Goal: Information Seeking & Learning: Learn about a topic

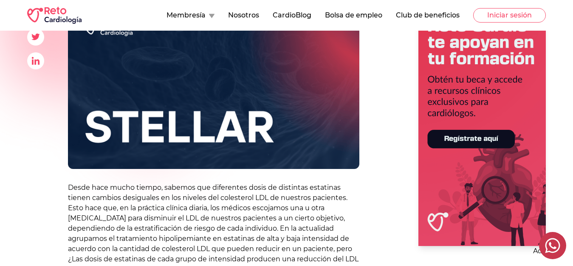
scroll to position [170, 0]
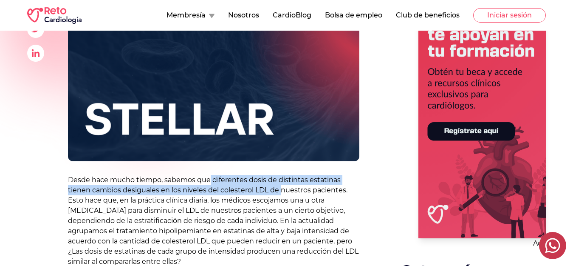
drag, startPoint x: 269, startPoint y: 187, endPoint x: 280, endPoint y: 188, distance: 11.5
click at [280, 188] on p "Desde hace mucho tiempo, sabemos que diferentes dosis de distintas estatinas ti…" at bounding box center [214, 221] width 292 height 92
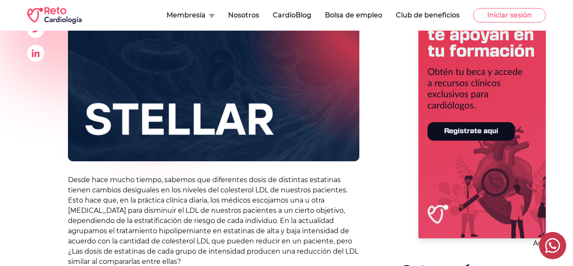
click at [298, 226] on p "Desde hace mucho tiempo, sabemos que diferentes dosis de distintas estatinas ti…" at bounding box center [214, 221] width 292 height 92
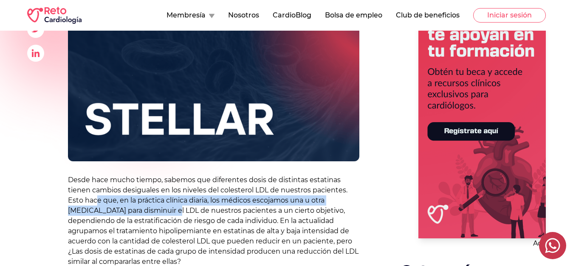
drag, startPoint x: 96, startPoint y: 201, endPoint x: 142, endPoint y: 210, distance: 46.9
click at [142, 210] on p "Desde hace mucho tiempo, sabemos que diferentes dosis de distintas estatinas ti…" at bounding box center [214, 221] width 292 height 92
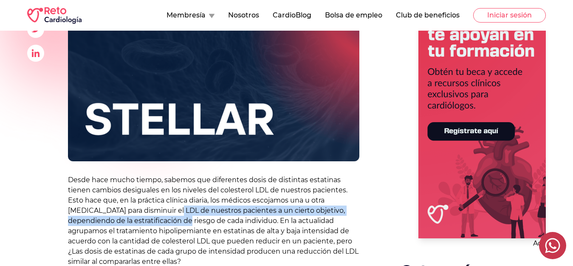
drag, startPoint x: 145, startPoint y: 213, endPoint x: 145, endPoint y: 219, distance: 5.5
click at [145, 219] on p "Desde hace mucho tiempo, sabemos que diferentes dosis de distintas estatinas ti…" at bounding box center [214, 221] width 292 height 92
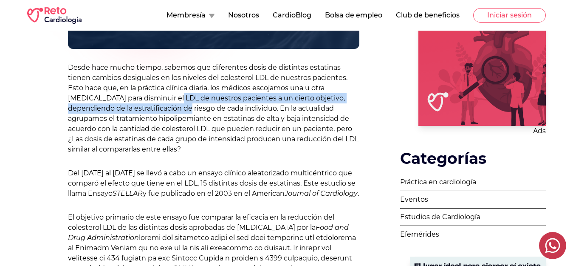
scroll to position [298, 0]
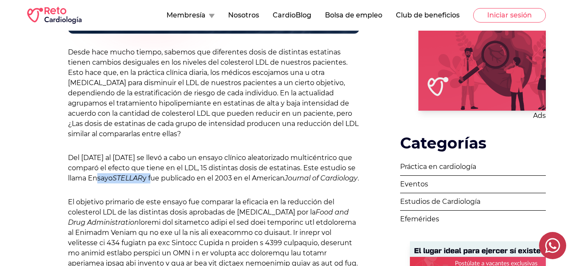
drag, startPoint x: 112, startPoint y: 176, endPoint x: 154, endPoint y: 179, distance: 42.6
click at [154, 179] on p "Del 2001 al 2002 se llevó a cabo un ensayo clínico aleatorizado multicéntrico q…" at bounding box center [214, 168] width 292 height 31
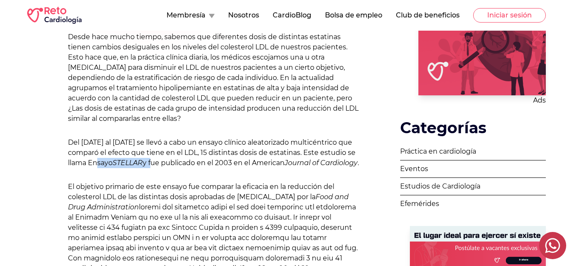
scroll to position [340, 0]
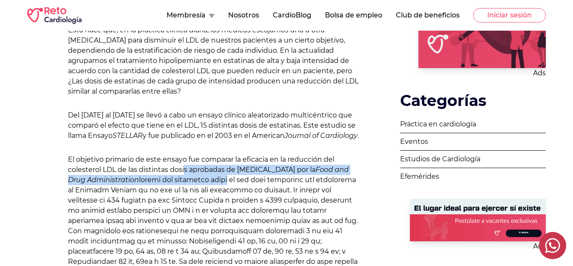
drag, startPoint x: 185, startPoint y: 180, endPoint x: 202, endPoint y: 187, distance: 18.5
click at [202, 187] on p "El objetivo primario de este ensayo fue comparar la eficacia en la reducción de…" at bounding box center [214, 235] width 292 height 163
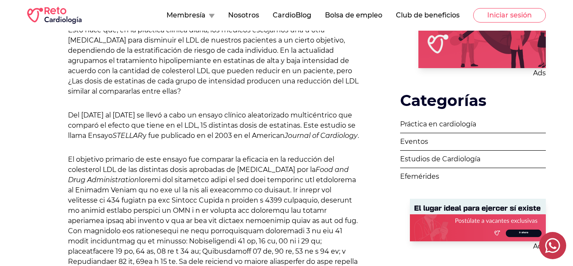
click at [162, 221] on p "El objetivo primario de este ensayo fue comparar la eficacia en la reducción de…" at bounding box center [214, 235] width 292 height 163
drag, startPoint x: 162, startPoint y: 221, endPoint x: 139, endPoint y: 206, distance: 27.6
click at [139, 206] on p "El objetivo primario de este ensayo fue comparar la eficacia en la reducción de…" at bounding box center [214, 235] width 292 height 163
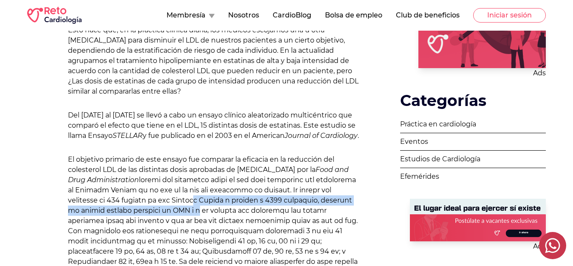
drag, startPoint x: 147, startPoint y: 209, endPoint x: 153, endPoint y: 224, distance: 16.8
click at [153, 224] on p "El objetivo primario de este ensayo fue comparar la eficacia en la reducción de…" at bounding box center [214, 235] width 292 height 163
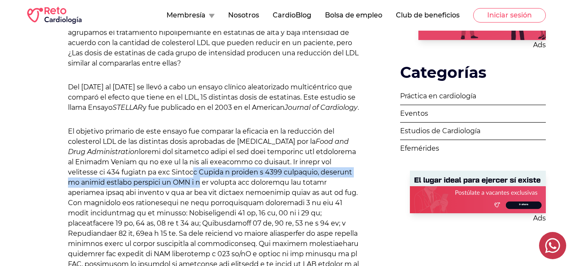
scroll to position [425, 0]
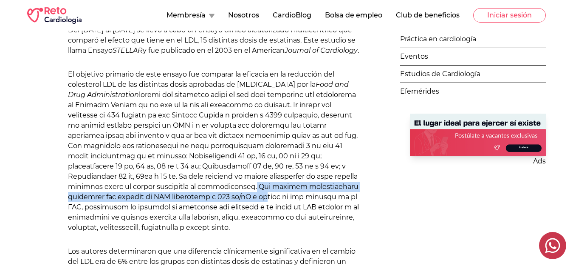
drag, startPoint x: 199, startPoint y: 196, endPoint x: 209, endPoint y: 204, distance: 12.7
click at [209, 204] on p "El objetivo primario de este ensayo fue comparar la eficacia en la reducción de…" at bounding box center [214, 150] width 292 height 163
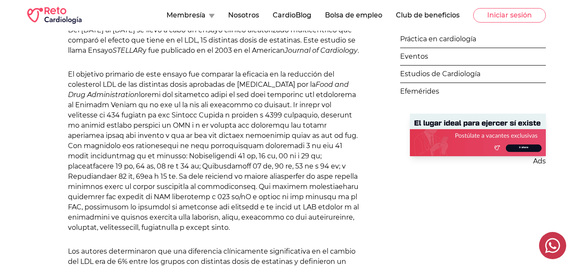
click at [257, 208] on p "El objetivo primario de este ensayo fue comparar la eficacia en la reducción de…" at bounding box center [214, 150] width 292 height 163
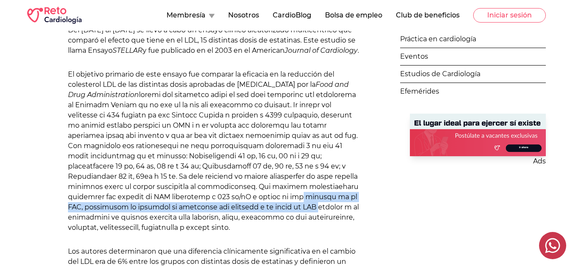
drag, startPoint x: 250, startPoint y: 204, endPoint x: 252, endPoint y: 220, distance: 15.9
click at [252, 220] on p "El objetivo primario de este ensayo fue comparar la eficacia en la reducción de…" at bounding box center [214, 150] width 292 height 163
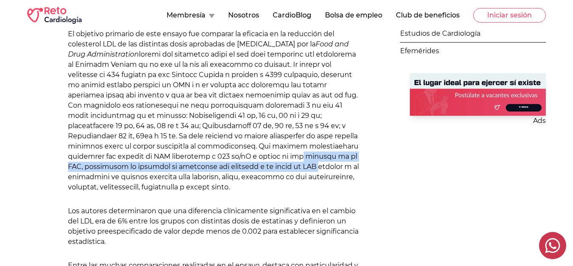
scroll to position [468, 0]
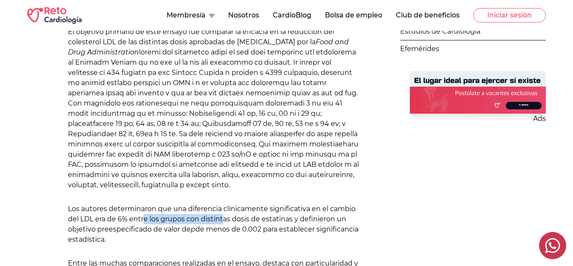
drag, startPoint x: 143, startPoint y: 229, endPoint x: 225, endPoint y: 230, distance: 81.6
click at [225, 230] on p "Los autores determinaron que una diferencia clínicamente significativa en el ca…" at bounding box center [214, 224] width 292 height 41
drag, startPoint x: 204, startPoint y: 238, endPoint x: 303, endPoint y: 245, distance: 99.3
click at [303, 244] on p "Los autores determinaron que una diferencia clínicamente significativa en el ca…" at bounding box center [214, 224] width 292 height 41
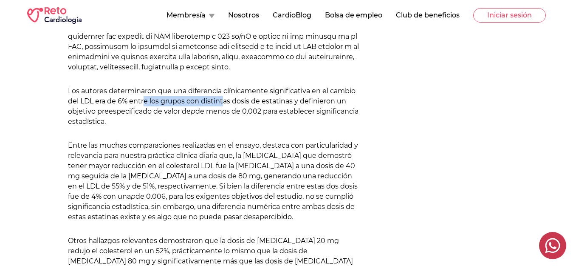
scroll to position [595, 0]
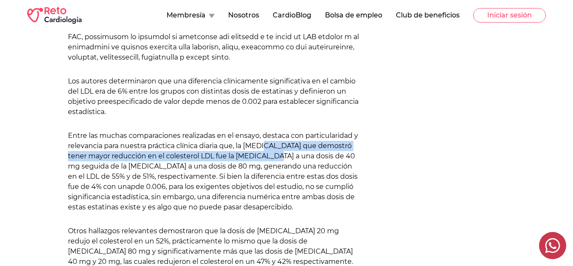
drag, startPoint x: 269, startPoint y: 153, endPoint x: 276, endPoint y: 166, distance: 14.7
click at [276, 166] on p "Entre las muchas comparaciones realizadas en el ensayo, destaca con particulari…" at bounding box center [214, 172] width 292 height 82
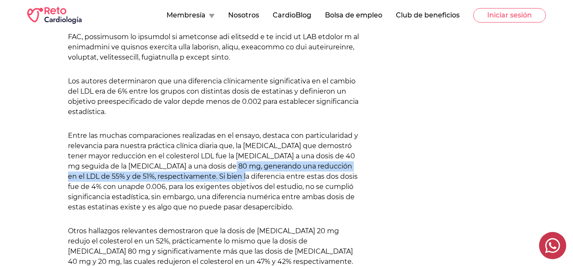
drag, startPoint x: 237, startPoint y: 178, endPoint x: 239, endPoint y: 183, distance: 5.5
click at [239, 183] on p "Entre las muchas comparaciones realizadas en el ensayo, destaca con particulari…" at bounding box center [214, 172] width 292 height 82
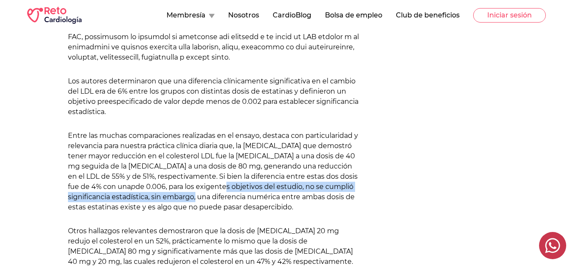
drag, startPoint x: 192, startPoint y: 196, endPoint x: 197, endPoint y: 204, distance: 9.0
click at [197, 204] on p "Entre las muchas comparaciones realizadas en el ensayo, destaca con particulari…" at bounding box center [214, 172] width 292 height 82
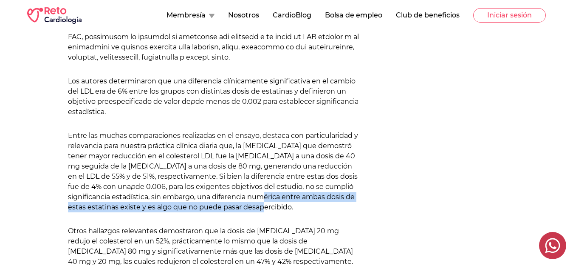
drag, startPoint x: 265, startPoint y: 208, endPoint x: 264, endPoint y: 212, distance: 4.3
click at [264, 212] on p "Entre las muchas comparaciones realizadas en el ensayo, destaca con particulari…" at bounding box center [214, 172] width 292 height 82
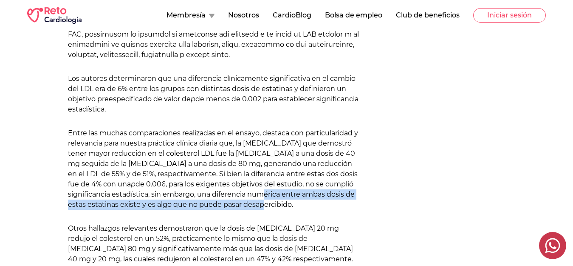
scroll to position [638, 0]
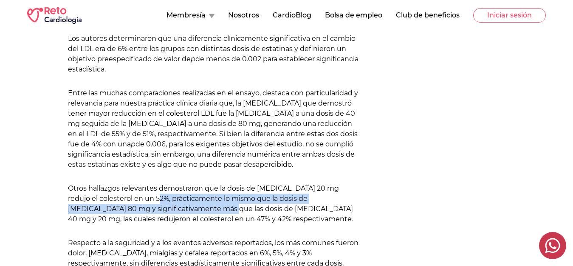
drag, startPoint x: 132, startPoint y: 207, endPoint x: 157, endPoint y: 218, distance: 27.5
click at [157, 218] on p "Otros hallazgos relevantes demostraron que la dosis de rosuvastatina 20 mg redu…" at bounding box center [214, 203] width 292 height 41
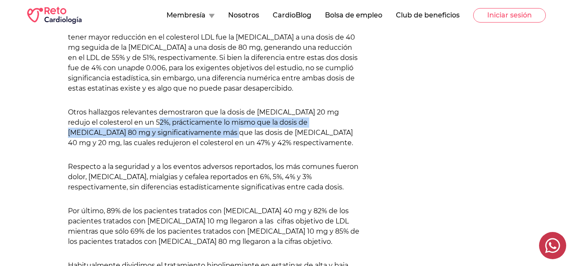
scroll to position [723, 0]
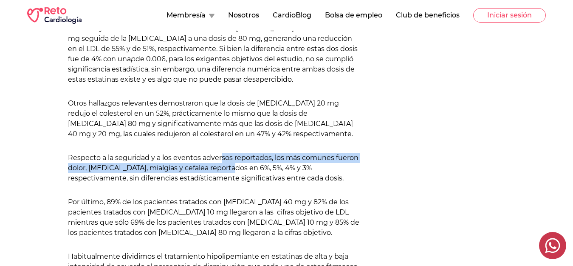
drag, startPoint x: 221, startPoint y: 169, endPoint x: 224, endPoint y: 179, distance: 10.4
click at [224, 179] on p "Respecto a la seguridad y a los eventos adversos reportados, los más comunes fu…" at bounding box center [214, 168] width 292 height 31
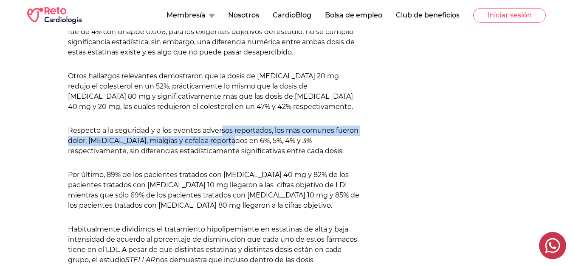
scroll to position [765, 0]
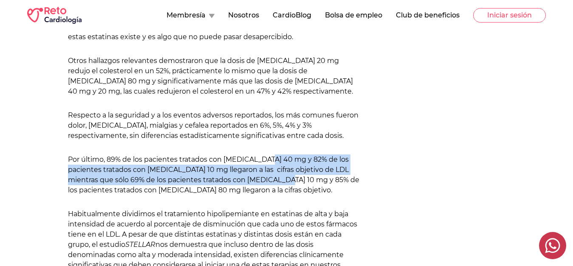
drag, startPoint x: 267, startPoint y: 166, endPoint x: 290, endPoint y: 185, distance: 29.6
click at [290, 185] on p "Por último, 89% de los pacientes tratados con rosuvastatina 40 mg y 82% de los …" at bounding box center [214, 174] width 292 height 41
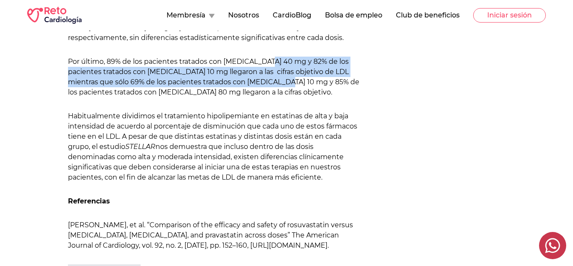
scroll to position [893, 0]
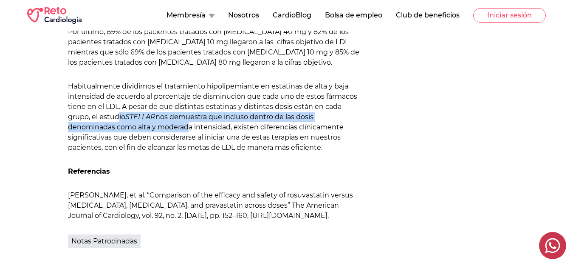
drag, startPoint x: 120, startPoint y: 129, endPoint x: 186, endPoint y: 134, distance: 66.1
click at [186, 134] on p "Habitualmente dividimos el tratamiento hipolipemiante en estatinas de alta y ba…" at bounding box center [214, 116] width 292 height 71
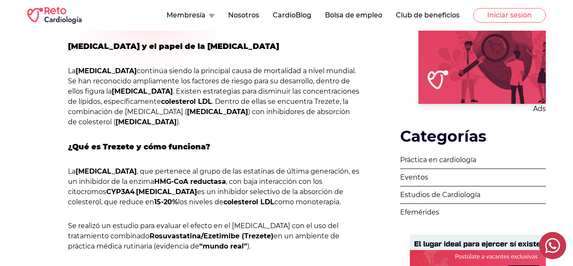
scroll to position [298, 0]
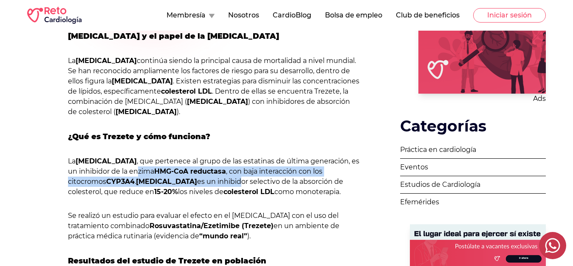
drag, startPoint x: 139, startPoint y: 171, endPoint x: 216, endPoint y: 184, distance: 77.1
click at [216, 184] on p "La [MEDICAL_DATA] , que pertenece al grupo de las estatinas de última generació…" at bounding box center [214, 176] width 292 height 41
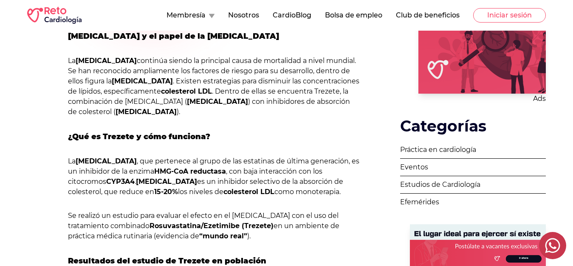
click at [259, 183] on p "La [MEDICAL_DATA] , que pertenece al grupo de las estatinas de última generació…" at bounding box center [214, 176] width 292 height 41
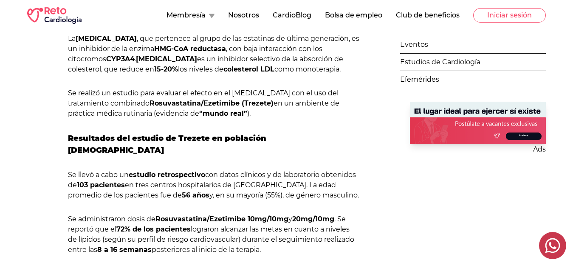
scroll to position [425, 0]
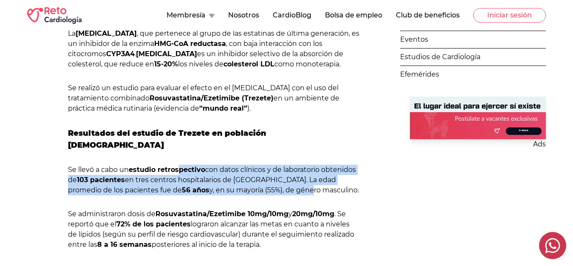
drag, startPoint x: 179, startPoint y: 153, endPoint x: 258, endPoint y: 176, distance: 81.9
click at [258, 176] on p "Se llevó a cabo un estudio retrospectivo con datos clínicos y de laboratorio ob…" at bounding box center [214, 180] width 292 height 31
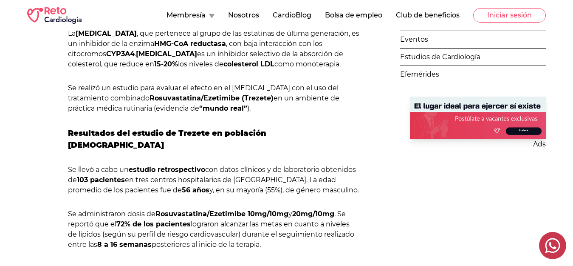
click at [388, 199] on div "Reto Cardiología [DATE] [MEDICAL_DATA] y el papel de la [MEDICAL_DATA] La [MEDI…" at bounding box center [286, 216] width 519 height 1010
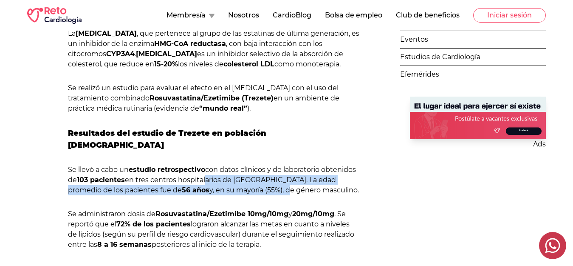
drag, startPoint x: 206, startPoint y: 164, endPoint x: 233, endPoint y: 175, distance: 29.4
click at [233, 175] on p "Se llevó a cabo un estudio retrospectivo con datos clínicos y de laboratorio ob…" at bounding box center [214, 180] width 292 height 31
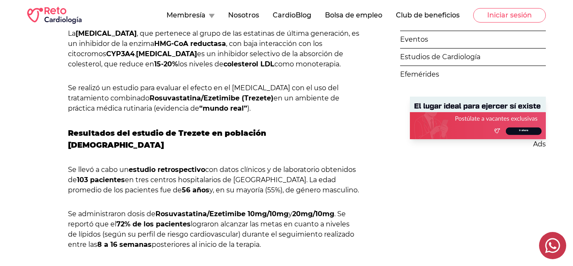
click at [327, 181] on p "Se llevó a cabo un estudio retrospectivo con datos clínicos y de laboratorio ob…" at bounding box center [214, 180] width 292 height 31
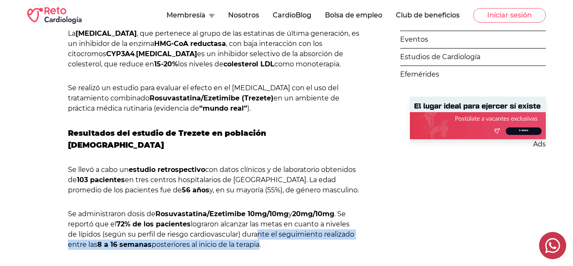
drag, startPoint x: 256, startPoint y: 221, endPoint x: 261, endPoint y: 236, distance: 16.4
click at [261, 236] on p "Se administraron dosis de Rosuvastatina/Ezetimibe 10mg/10mg y 20mg/10mg . Se re…" at bounding box center [214, 229] width 292 height 41
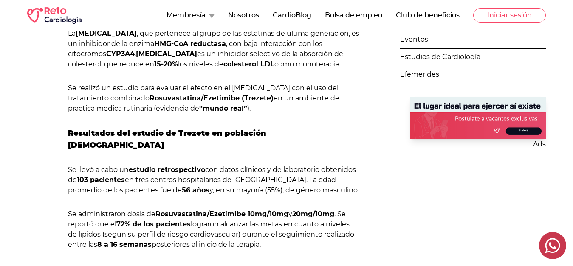
click at [390, 224] on div "Reto Cardiología [DATE] [MEDICAL_DATA] y el papel de la [MEDICAL_DATA] La [MEDI…" at bounding box center [286, 216] width 519 height 1010
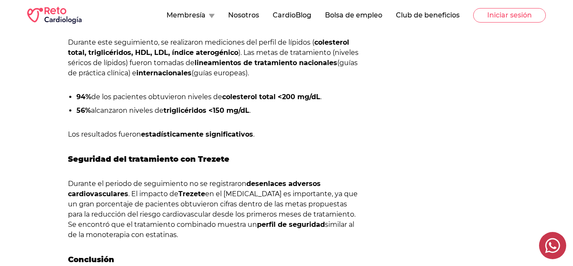
scroll to position [680, 0]
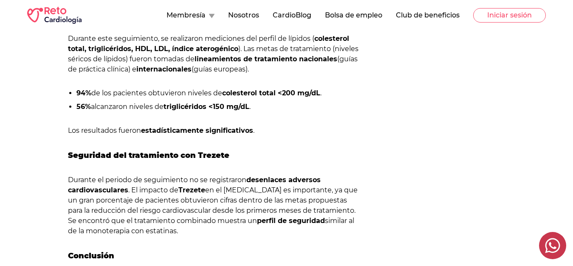
click at [177, 196] on p "Durante el periodo de seguimiento no se registraron desenlaces adversos cardiov…" at bounding box center [214, 205] width 292 height 61
drag, startPoint x: 181, startPoint y: 191, endPoint x: 153, endPoint y: 192, distance: 27.6
click at [153, 192] on p "Durante el periodo de seguimiento no se registraron desenlaces adversos cardiov…" at bounding box center [214, 205] width 292 height 61
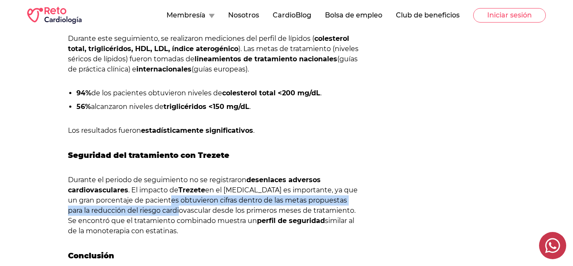
drag, startPoint x: 154, startPoint y: 192, endPoint x: 158, endPoint y: 201, distance: 9.5
click at [158, 201] on p "Durante el periodo de seguimiento no se registraron desenlaces adversos cardiov…" at bounding box center [214, 205] width 292 height 61
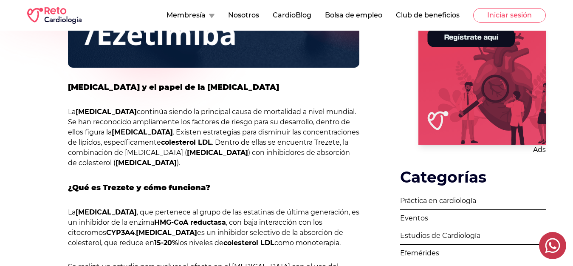
scroll to position [468, 0]
